Goal: Task Accomplishment & Management: Use online tool/utility

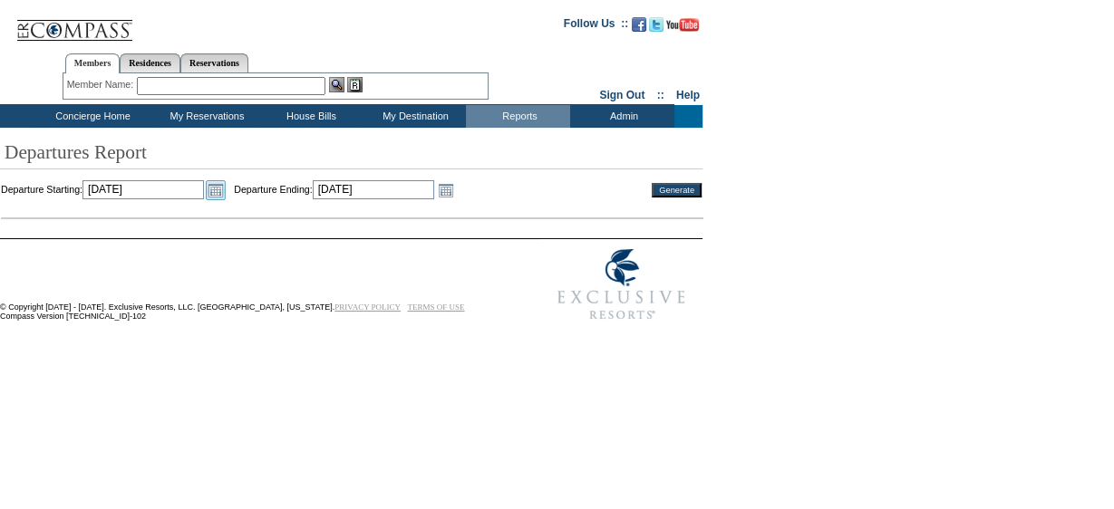
click at [226, 188] on link "Open the calendar popup." at bounding box center [216, 190] width 20 height 20
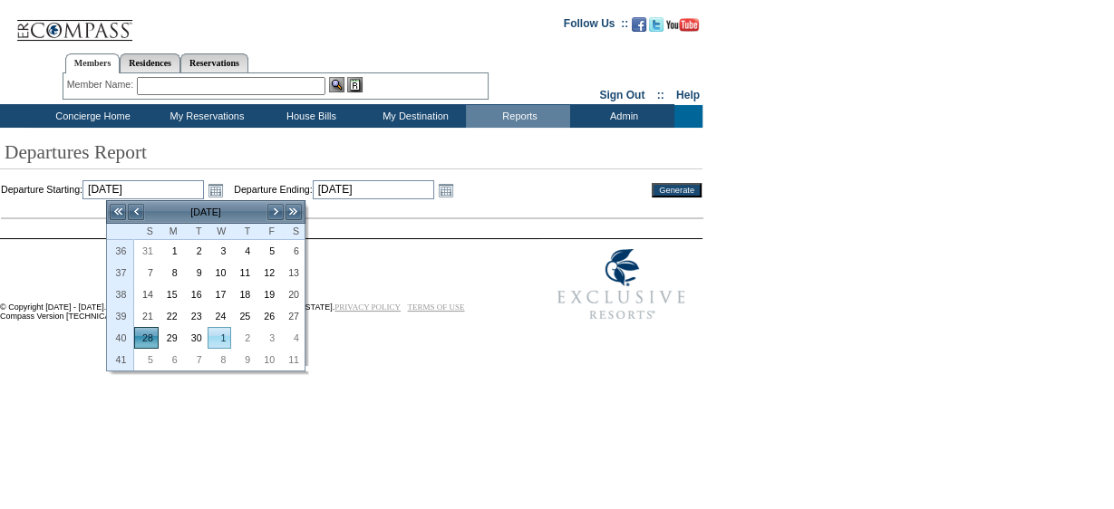
click at [225, 337] on link "1" at bounding box center [219, 338] width 23 height 20
type input "[DATE]"
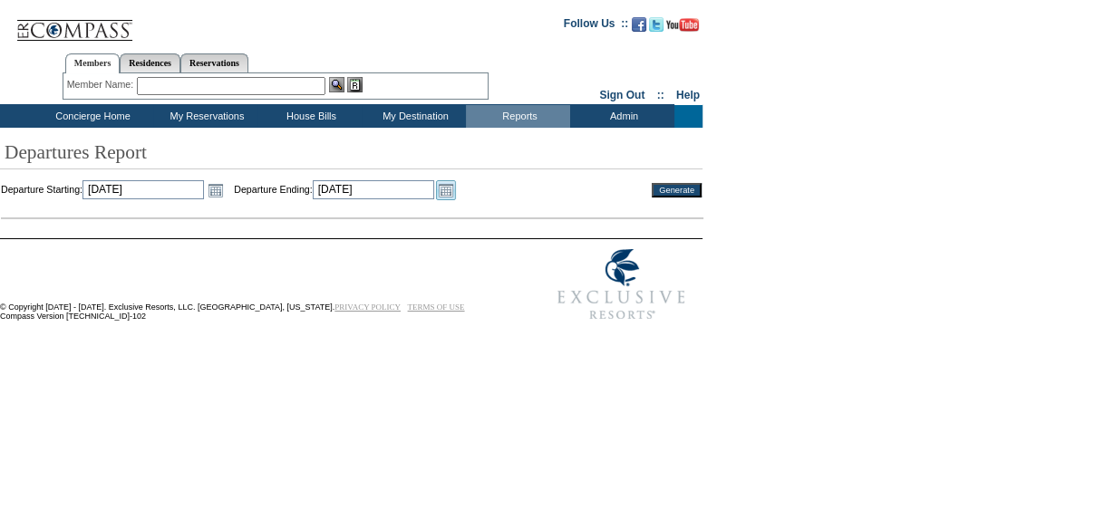
click at [456, 191] on link "Open the calendar popup." at bounding box center [446, 190] width 20 height 20
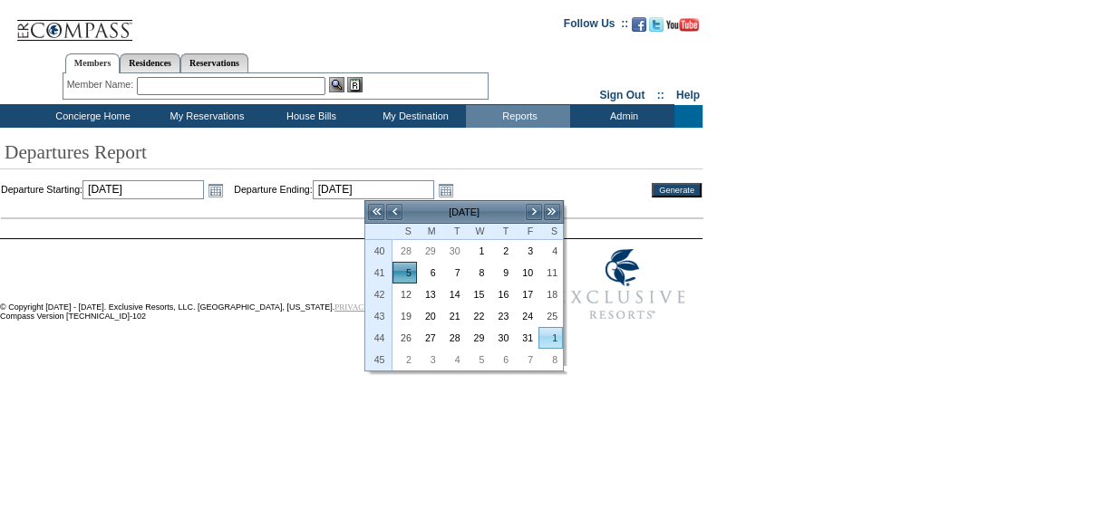
click at [554, 333] on link "1" at bounding box center [550, 338] width 23 height 20
type input "2025-11-01"
type input "11/1/2025"
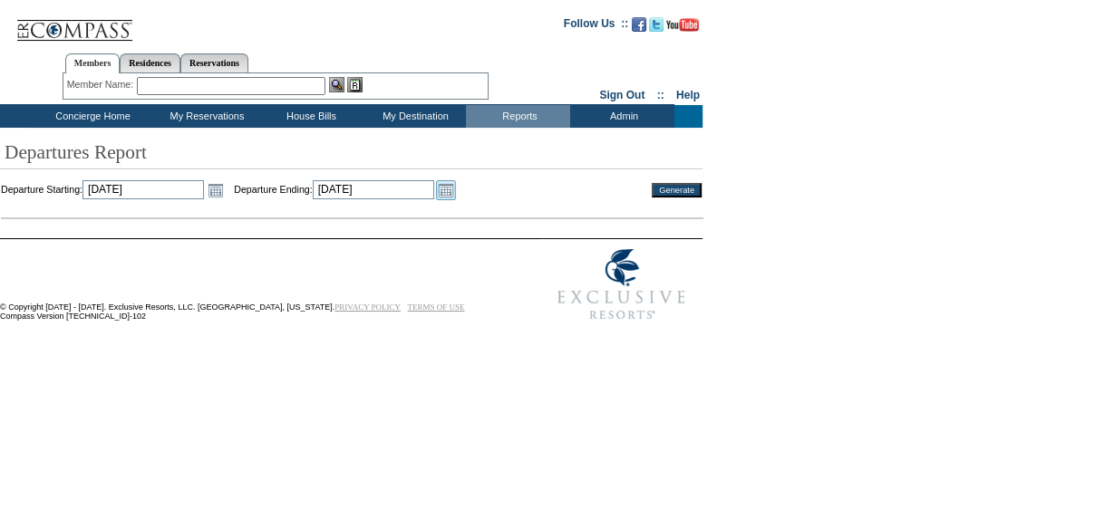
click at [456, 198] on link "Open the calendar popup." at bounding box center [446, 190] width 20 height 20
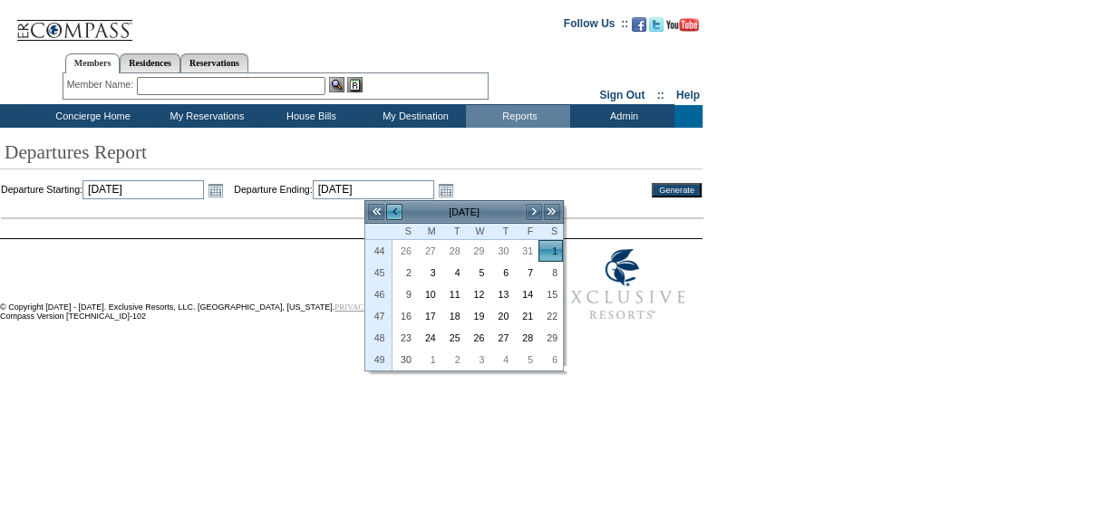
click at [394, 214] on link "<" at bounding box center [394, 212] width 18 height 18
click at [548, 331] on link "1" at bounding box center [550, 338] width 23 height 20
click at [477, 253] on link "1" at bounding box center [478, 251] width 23 height 20
type input "[DATE]"
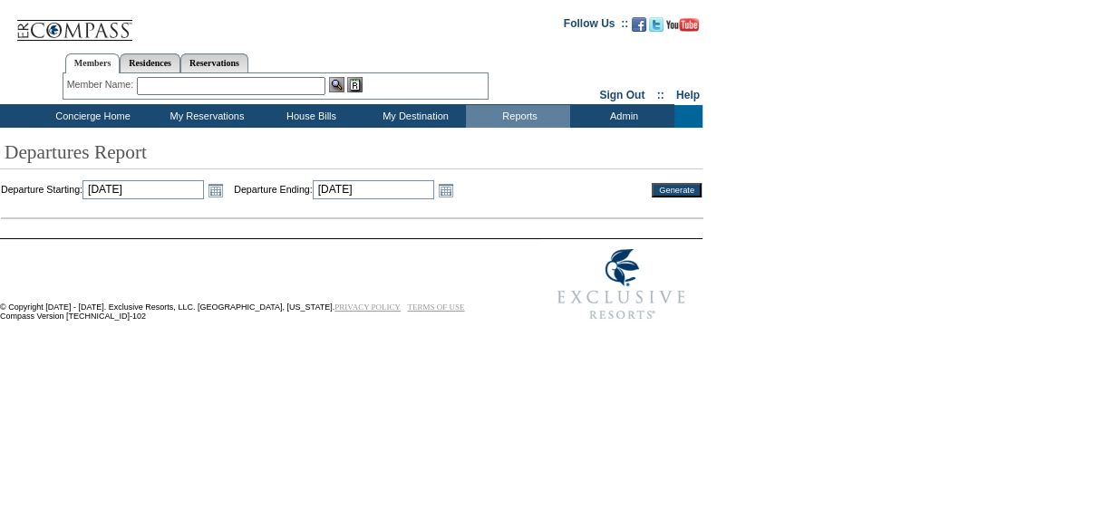
click at [675, 186] on input "Generate" at bounding box center [677, 190] width 50 height 15
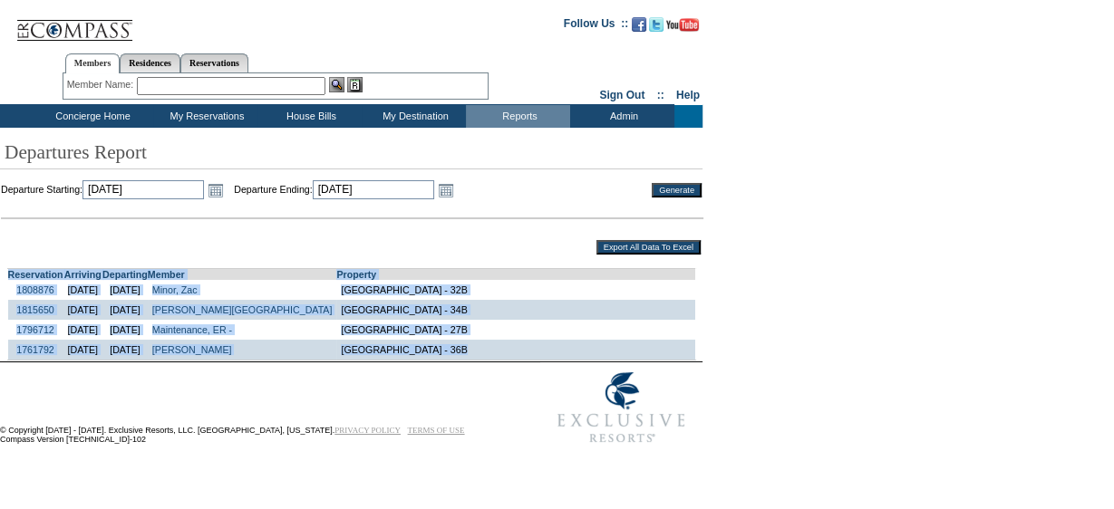
drag, startPoint x: 5, startPoint y: 278, endPoint x: 438, endPoint y: 362, distance: 440.3
click at [438, 361] on td "Reservation Arriving Departing Member Property 1808876 [DATE] [DATE] Minor, Zac…" at bounding box center [351, 308] width 701 height 103
copy td "Reservation Arriving Departing Member Property 1808876 [DATE] [DATE] Minor, Zac…"
